Goal: Use online tool/utility: Utilize a website feature to perform a specific function

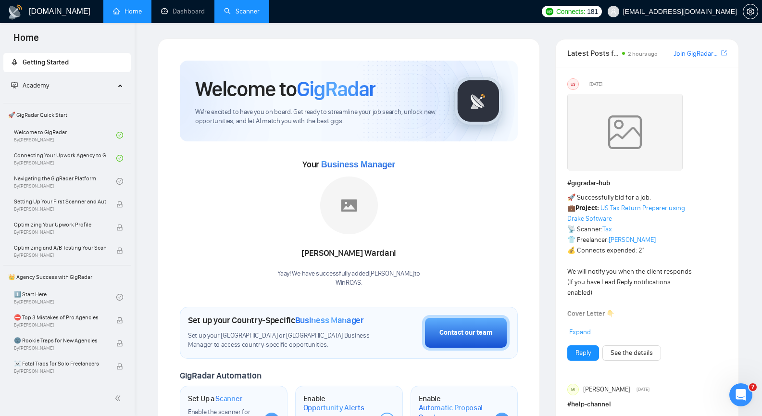
click at [224, 13] on link "Scanner" at bounding box center [242, 11] width 36 height 8
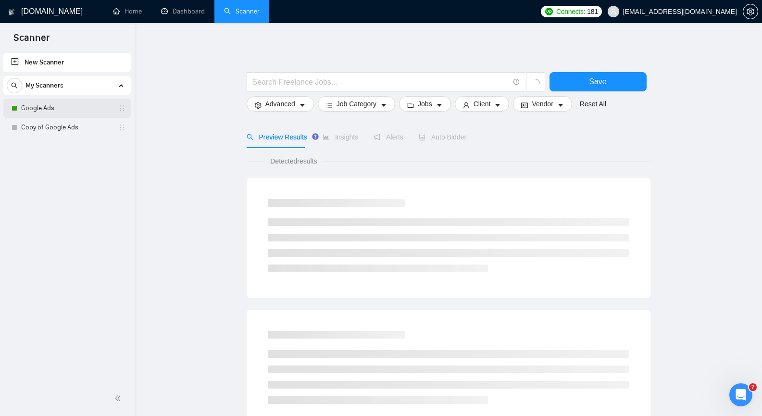
click at [89, 104] on link "Google Ads" at bounding box center [66, 108] width 91 height 19
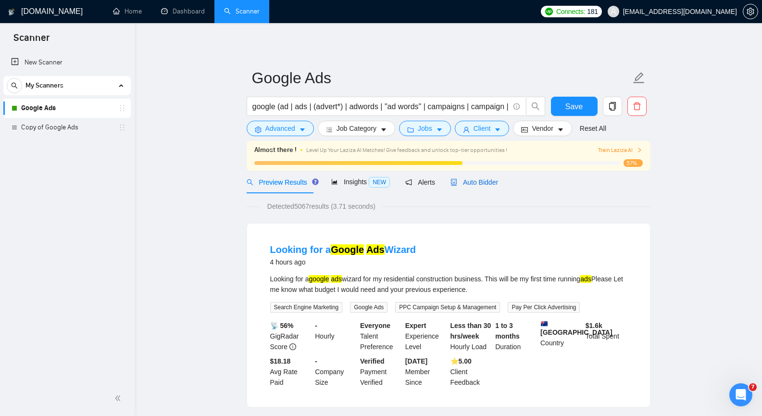
click at [484, 183] on span "Auto Bidder" at bounding box center [475, 182] width 48 height 8
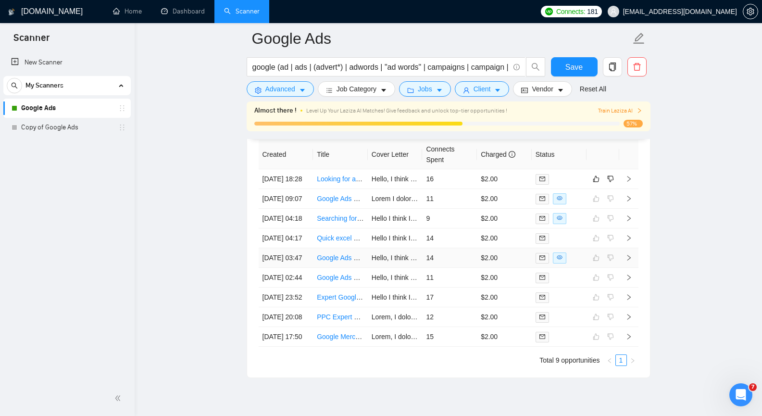
scroll to position [2405, 0]
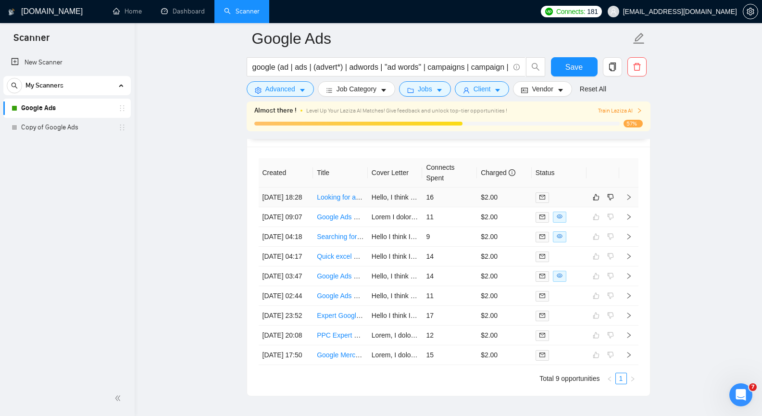
click at [635, 202] on td at bounding box center [628, 198] width 19 height 20
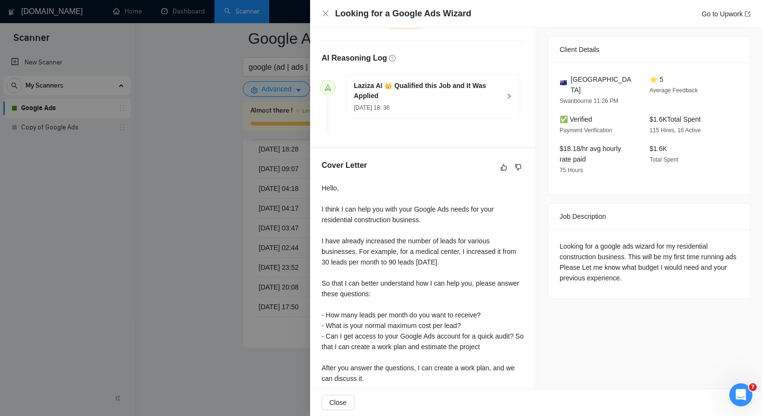
scroll to position [227, 0]
click at [501, 172] on icon "like" at bounding box center [504, 168] width 7 height 8
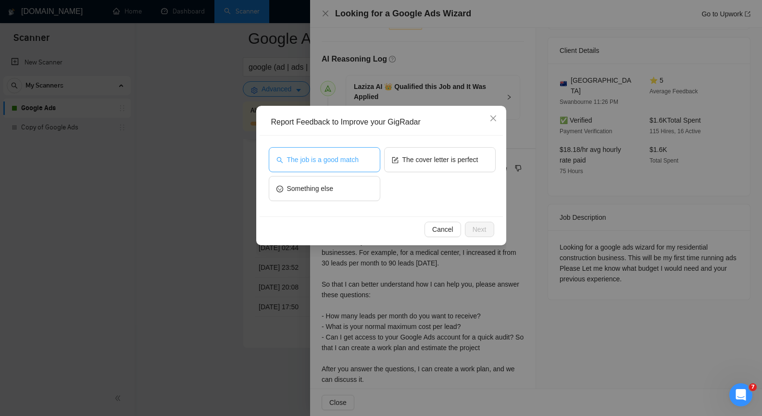
click at [354, 155] on span "The job is a good match" at bounding box center [323, 159] width 72 height 11
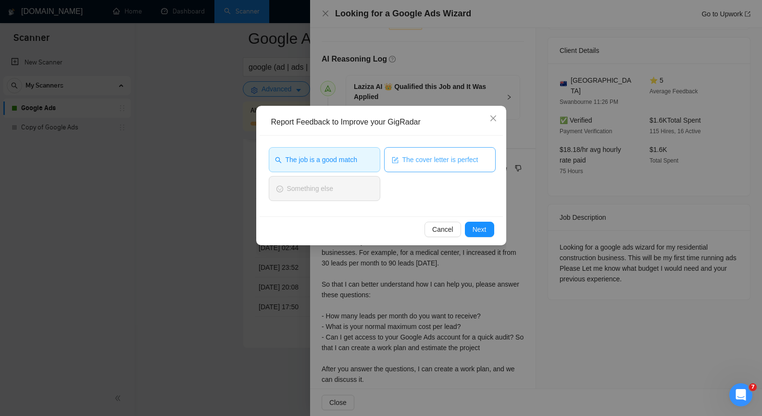
click at [401, 157] on button "The cover letter is perfect" at bounding box center [440, 159] width 112 height 25
click at [481, 227] on span "Next" at bounding box center [480, 229] width 14 height 11
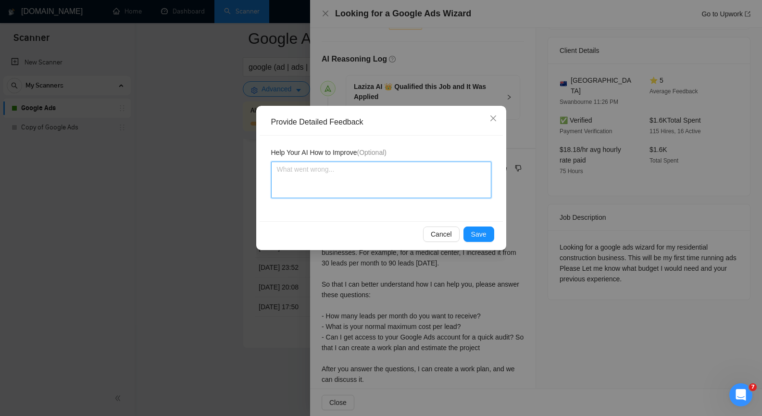
click at [400, 178] on textarea at bounding box center [381, 180] width 220 height 37
paste textarea "If a client writes that they are launching Google Ads for the first time or hav…"
type textarea "If a client writes that they are launching Google Ads for the first time or hav…"
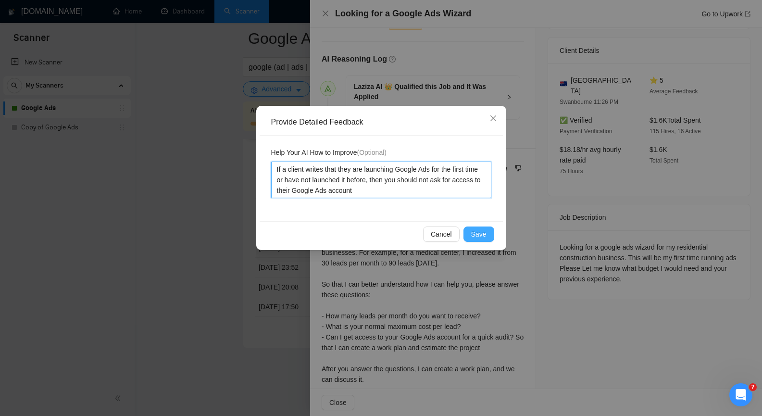
type textarea "If a client writes that they are launching Google Ads for the first time or hav…"
click at [480, 231] on span "Save" at bounding box center [478, 234] width 15 height 11
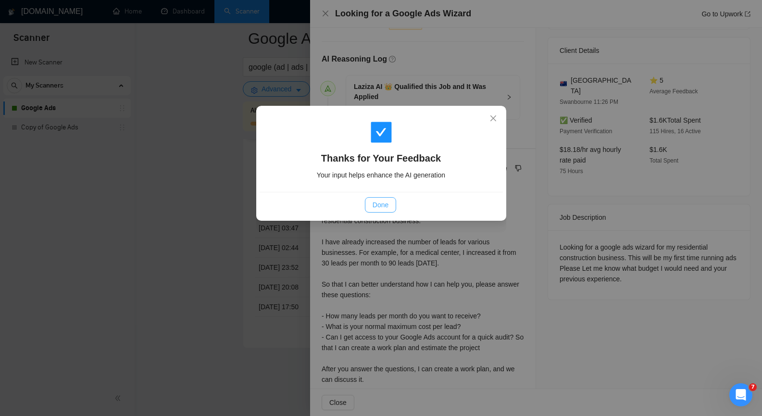
click at [386, 207] on span "Done" at bounding box center [381, 205] width 16 height 11
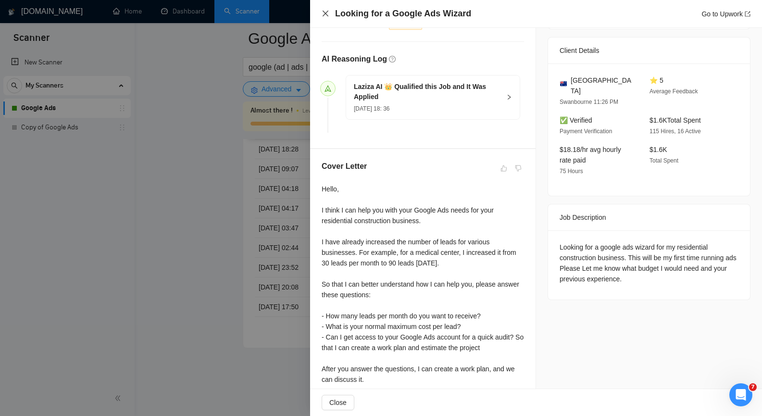
click at [325, 13] on icon "close" at bounding box center [326, 14] width 6 height 6
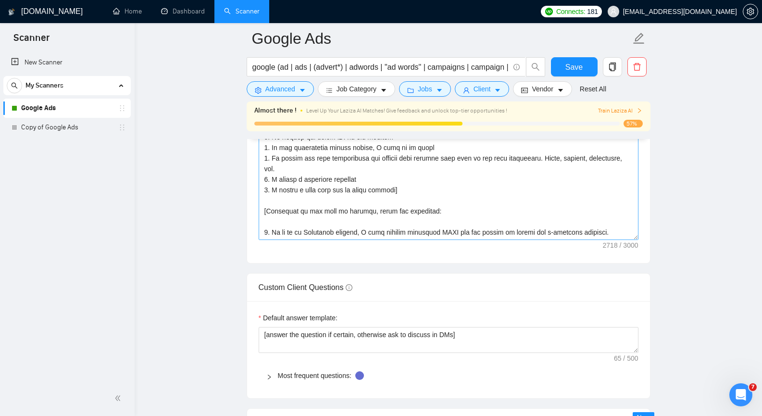
scroll to position [1248, 0]
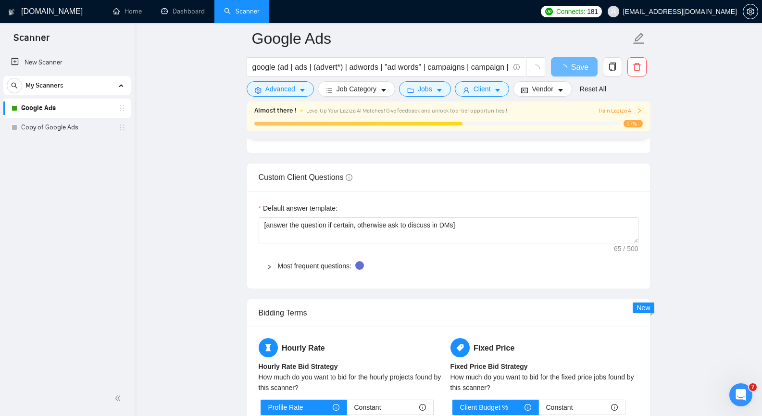
scroll to position [1248, 0]
